Goal: Task Accomplishment & Management: Use online tool/utility

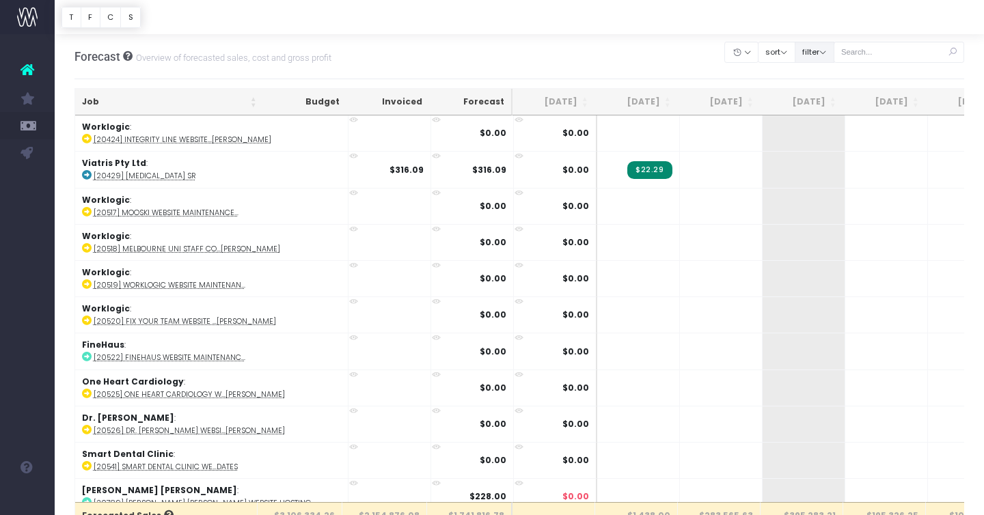
click at [825, 52] on button "filter" at bounding box center [814, 52] width 40 height 21
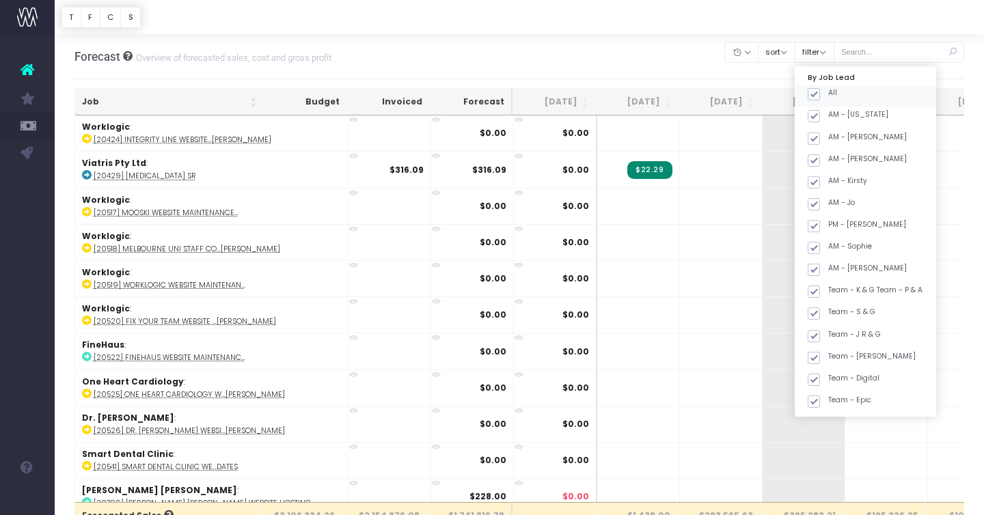
click at [820, 94] on span at bounding box center [813, 94] width 12 height 12
click at [829, 94] on input "All" at bounding box center [832, 91] width 9 height 9
checkbox input "false"
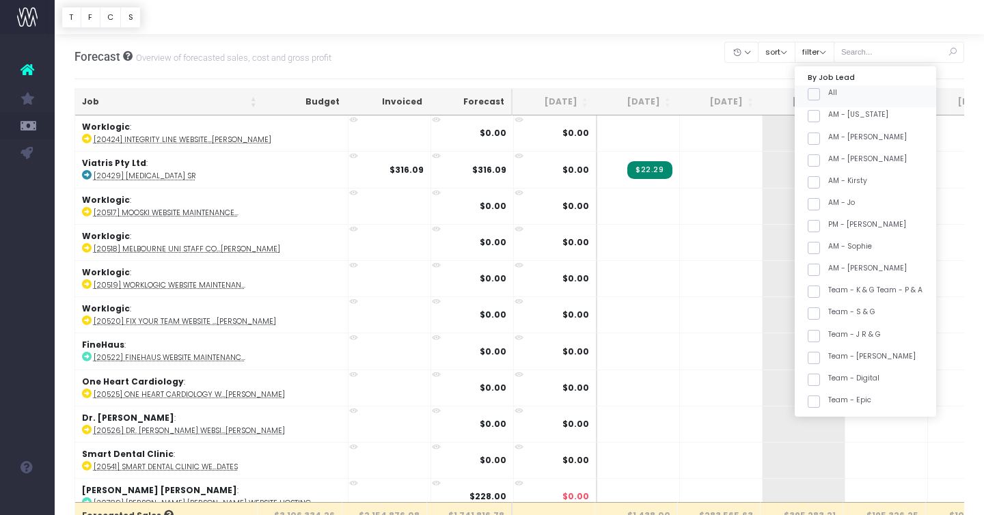
checkbox input "false"
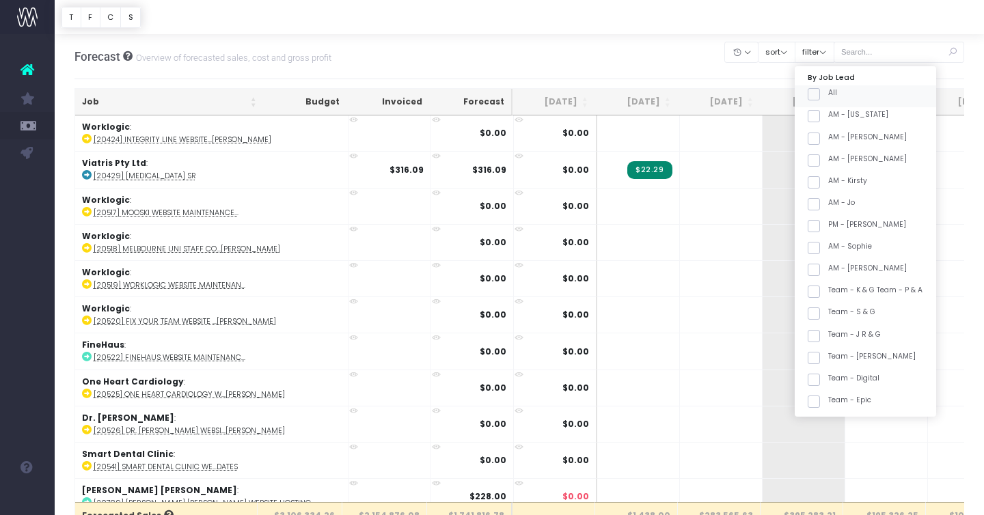
checkbox input "false"
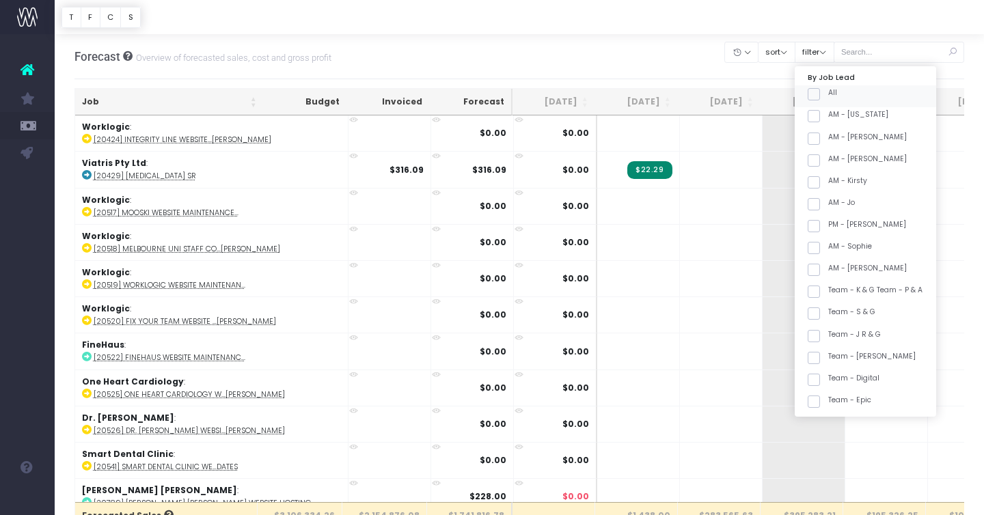
checkbox input "false"
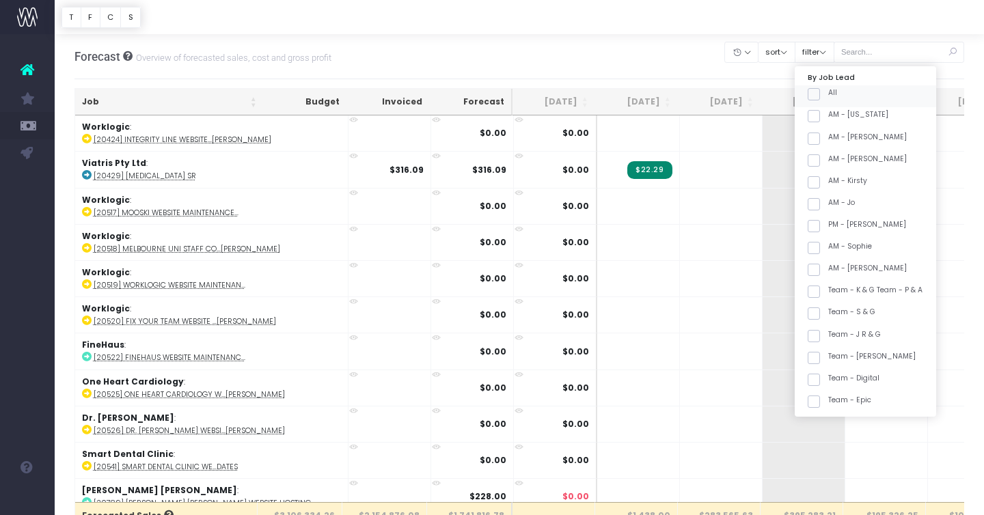
checkbox input "false"
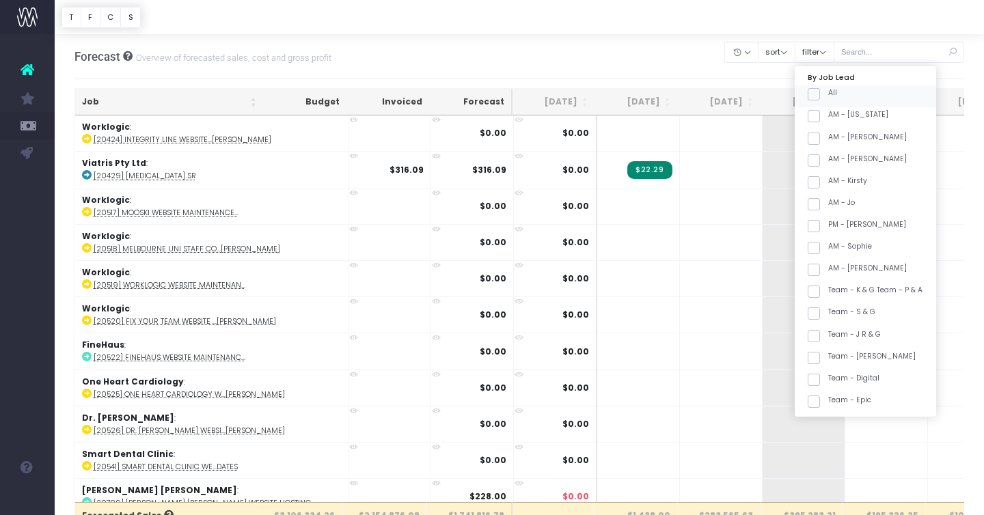
checkbox input "false"
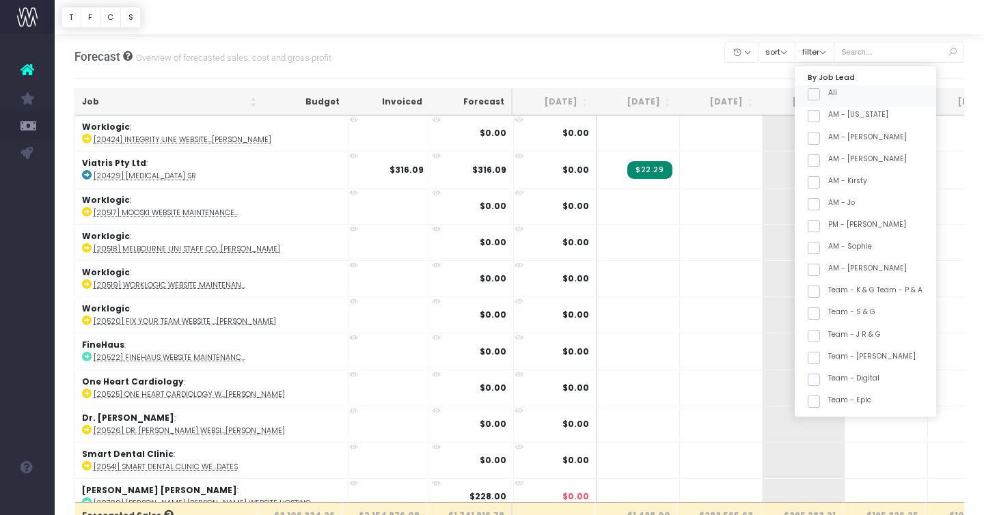
checkbox input "false"
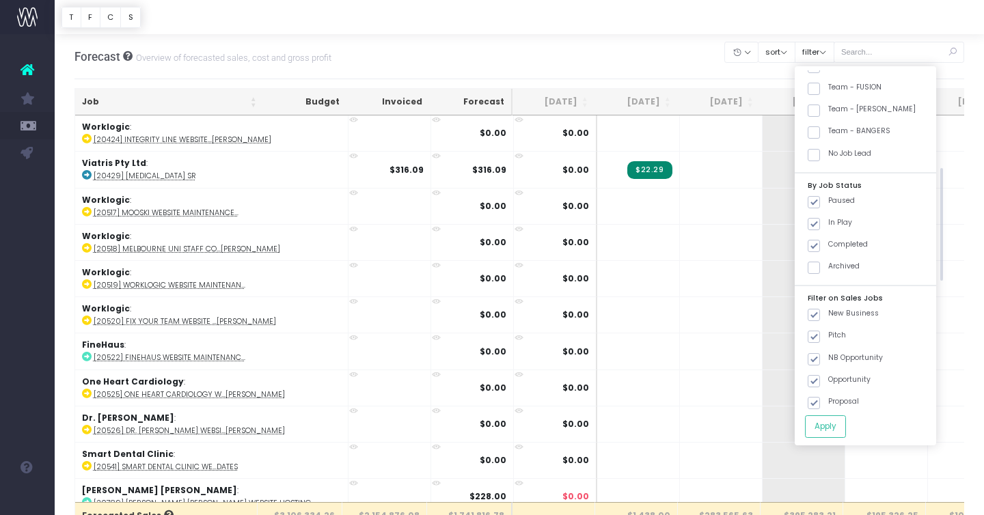
scroll to position [485, 0]
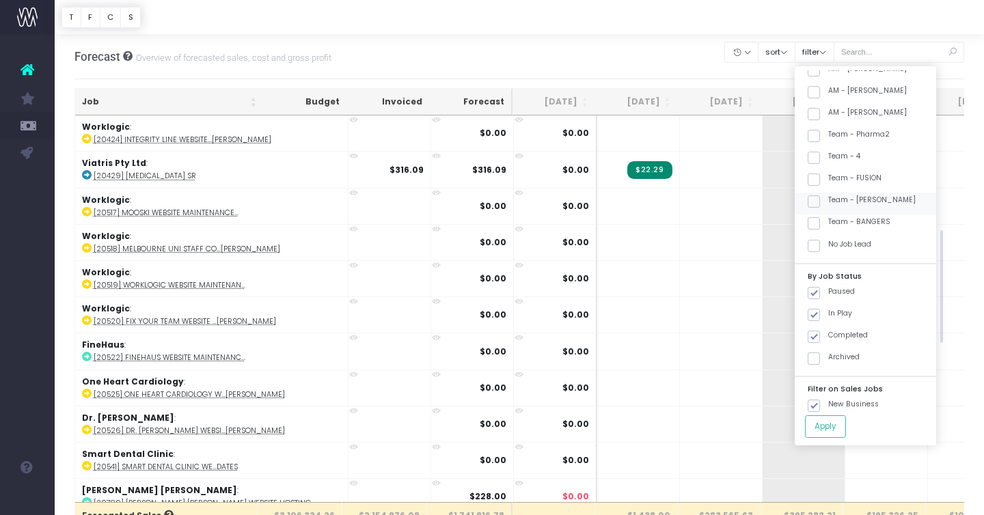
click at [876, 196] on label "Team - [PERSON_NAME]" at bounding box center [861, 200] width 108 height 11
click at [837, 196] on input "Team - [PERSON_NAME]" at bounding box center [832, 199] width 9 height 9
checkbox input "true"
click at [833, 426] on button "Apply" at bounding box center [825, 426] width 41 height 23
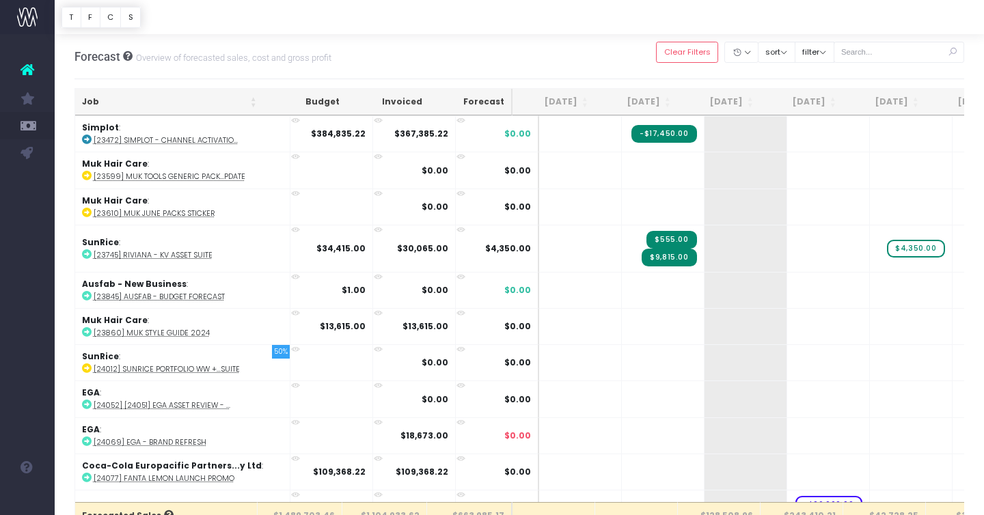
click at [151, 104] on th "Job" at bounding box center [169, 102] width 189 height 27
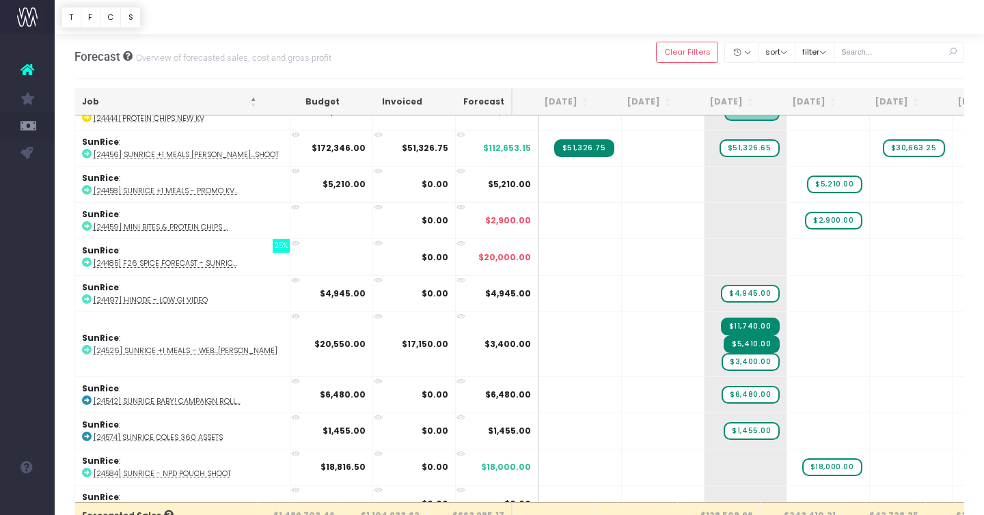
scroll to position [2238, 0]
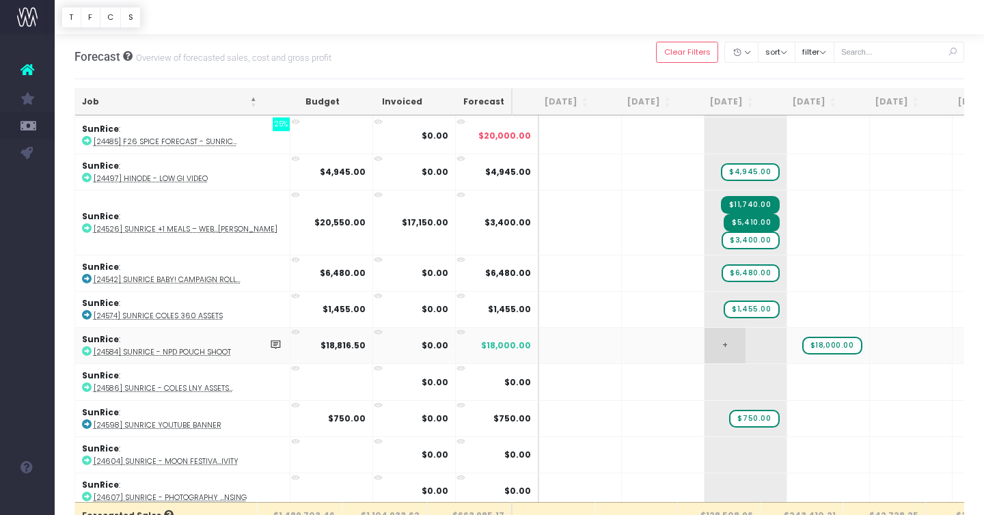
click at [704, 340] on span "+" at bounding box center [724, 346] width 41 height 36
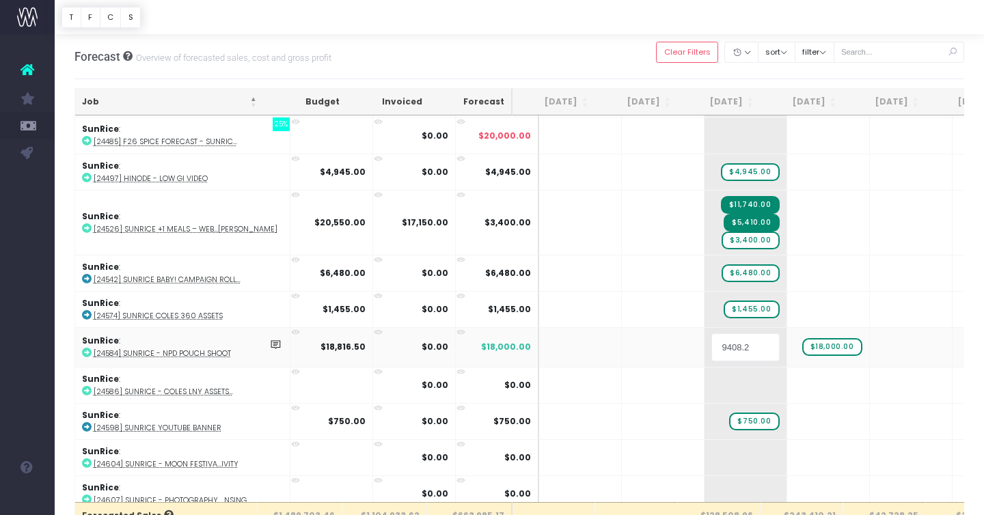
type input "9408.25"
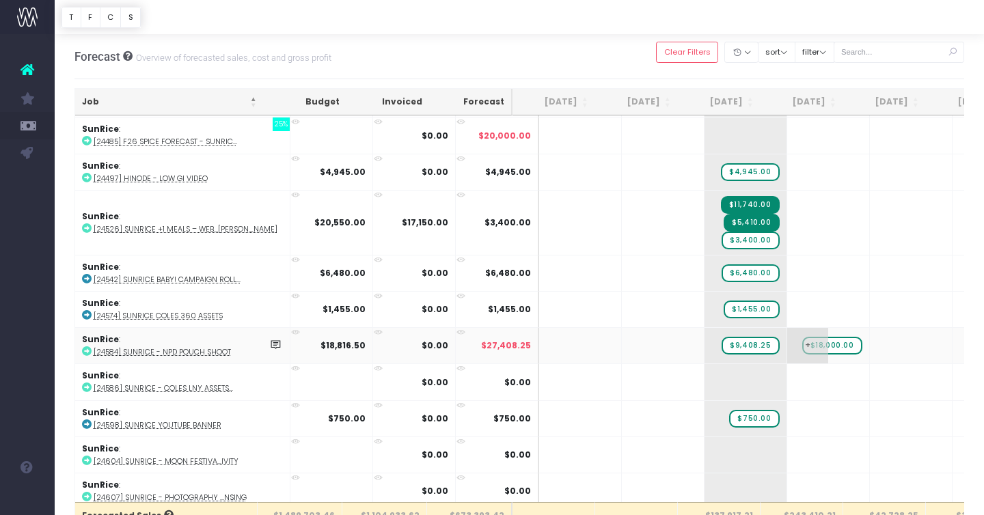
click at [806, 341] on span "$18,000.00" at bounding box center [832, 346] width 60 height 18
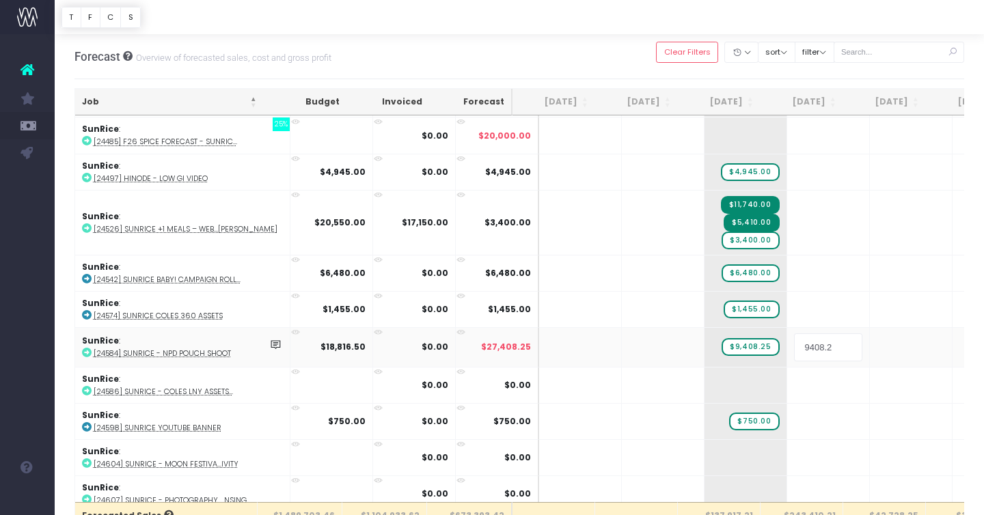
type input "9408.25"
